Goal: Browse casually

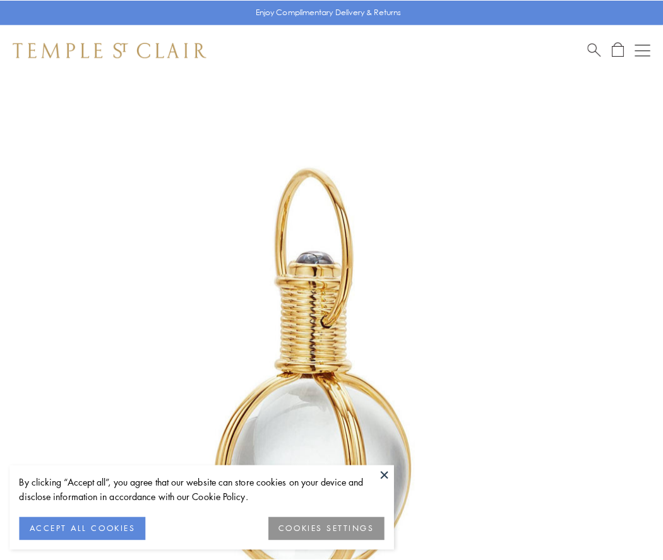
scroll to position [329, 0]
